Goal: Information Seeking & Learning: Learn about a topic

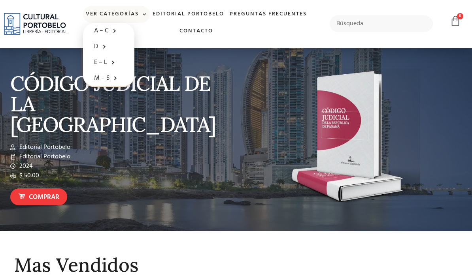
click at [102, 47] on span at bounding box center [102, 46] width 8 height 12
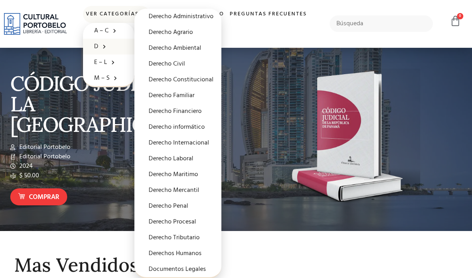
click at [190, 142] on link "Derecho Internacional" at bounding box center [177, 143] width 87 height 16
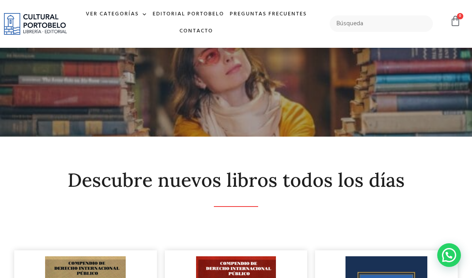
click at [129, 19] on link "Ver Categorías" at bounding box center [116, 14] width 67 height 17
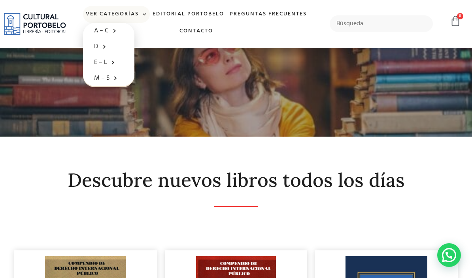
click at [112, 45] on link "D" at bounding box center [108, 47] width 51 height 16
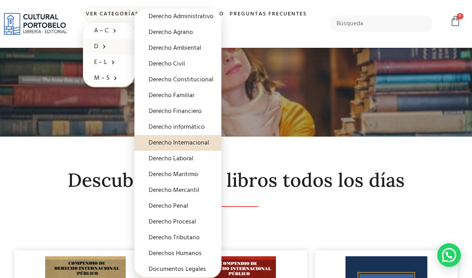
click at [181, 202] on link "Derecho Penal" at bounding box center [177, 207] width 87 height 16
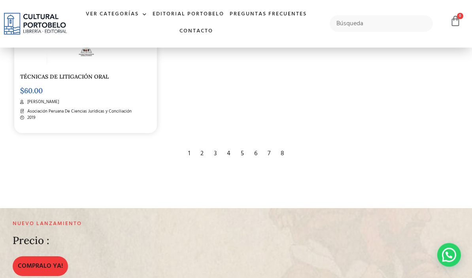
scroll to position [1439, 0]
click at [199, 162] on div "2" at bounding box center [202, 153] width 11 height 17
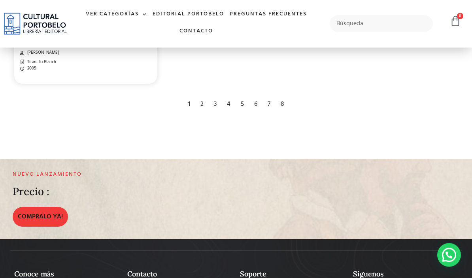
scroll to position [1494, 0]
click at [216, 113] on div "3" at bounding box center [215, 104] width 11 height 17
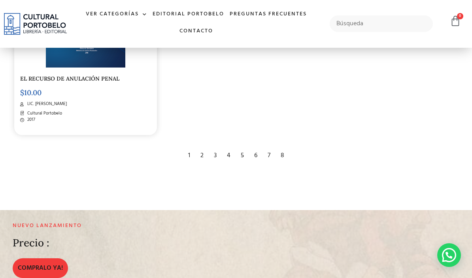
scroll to position [1432, 0]
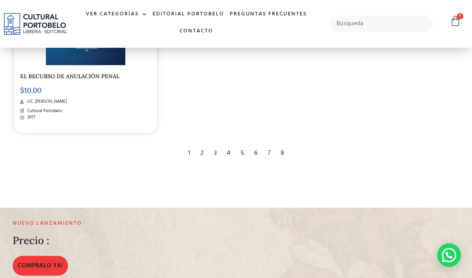
click at [220, 162] on div "3" at bounding box center [215, 153] width 11 height 17
click at [227, 162] on div "4" at bounding box center [228, 153] width 11 height 17
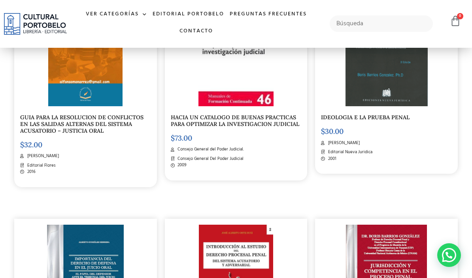
scroll to position [624, 0]
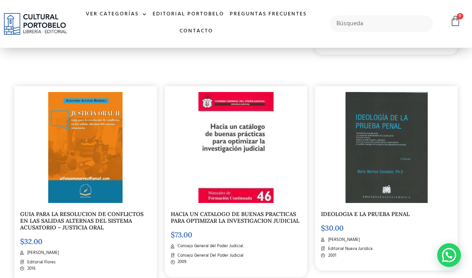
click at [96, 14] on link "Ver Categorías" at bounding box center [116, 14] width 67 height 17
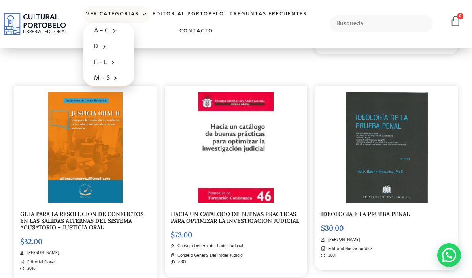
click at [99, 47] on span at bounding box center [102, 46] width 8 height 12
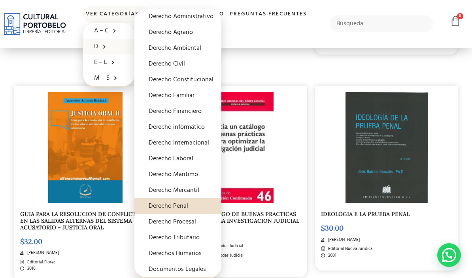
click at [157, 223] on link "Derecho Procesal" at bounding box center [177, 222] width 87 height 16
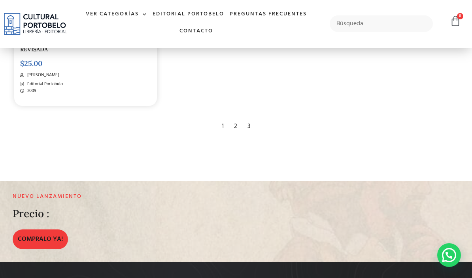
scroll to position [1457, 0]
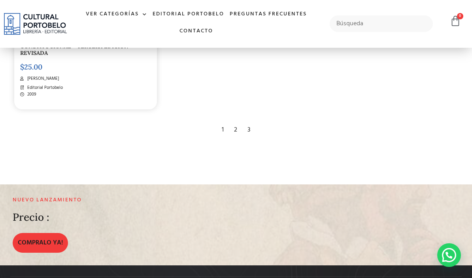
click at [240, 139] on div "2" at bounding box center [235, 129] width 11 height 17
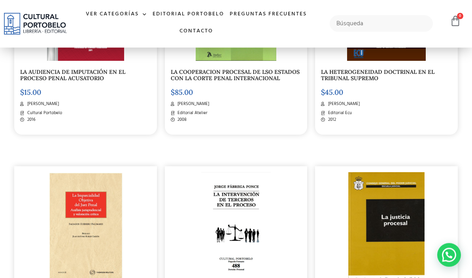
scroll to position [984, 0]
click at [108, 13] on link "Ver Categorías" at bounding box center [116, 14] width 67 height 17
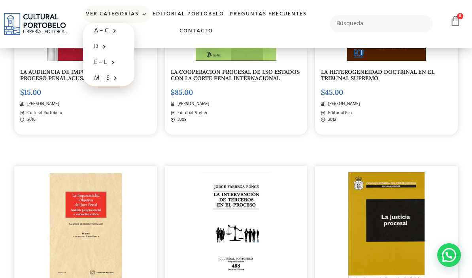
click at [97, 43] on link "D" at bounding box center [108, 47] width 51 height 16
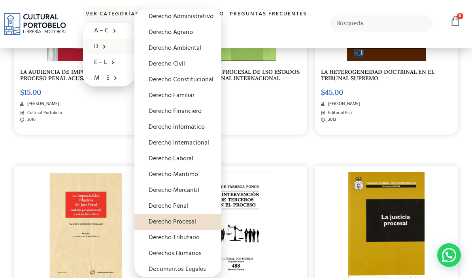
click at [206, 16] on link "Derecho Administrativo" at bounding box center [177, 17] width 87 height 16
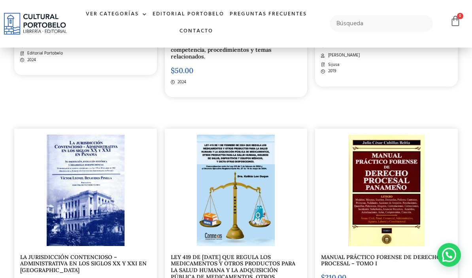
scroll to position [349, 0]
click at [123, 21] on link "Ver Categorías" at bounding box center [116, 14] width 67 height 17
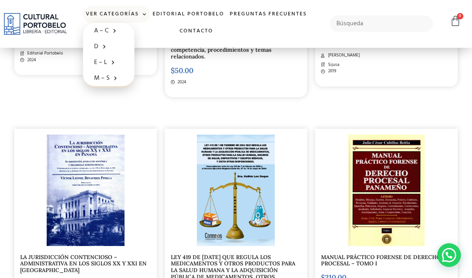
click at [113, 44] on link "D" at bounding box center [108, 47] width 51 height 16
